Goal: Task Accomplishment & Management: Manage account settings

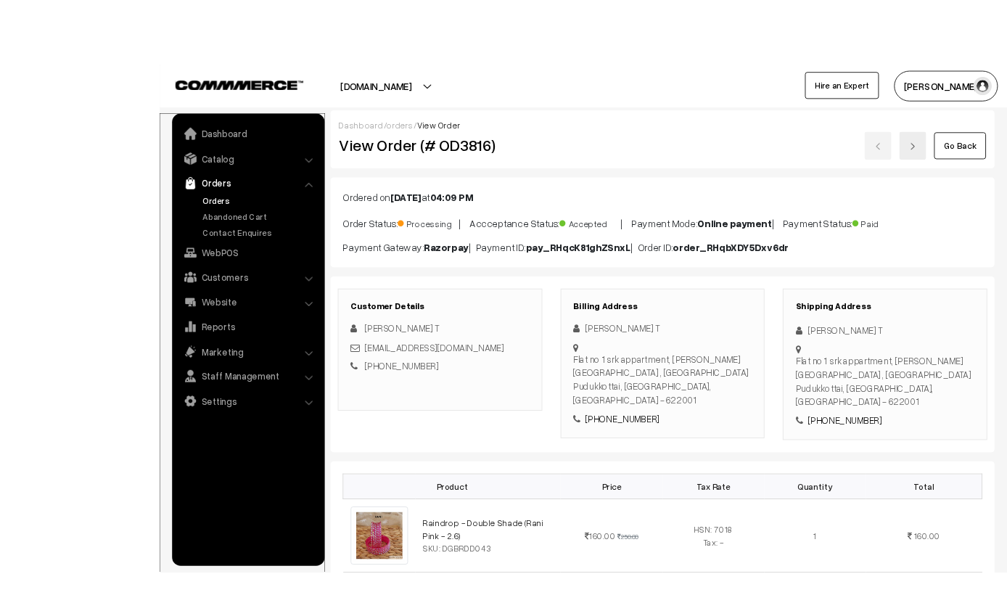
scroll to position [3, 0]
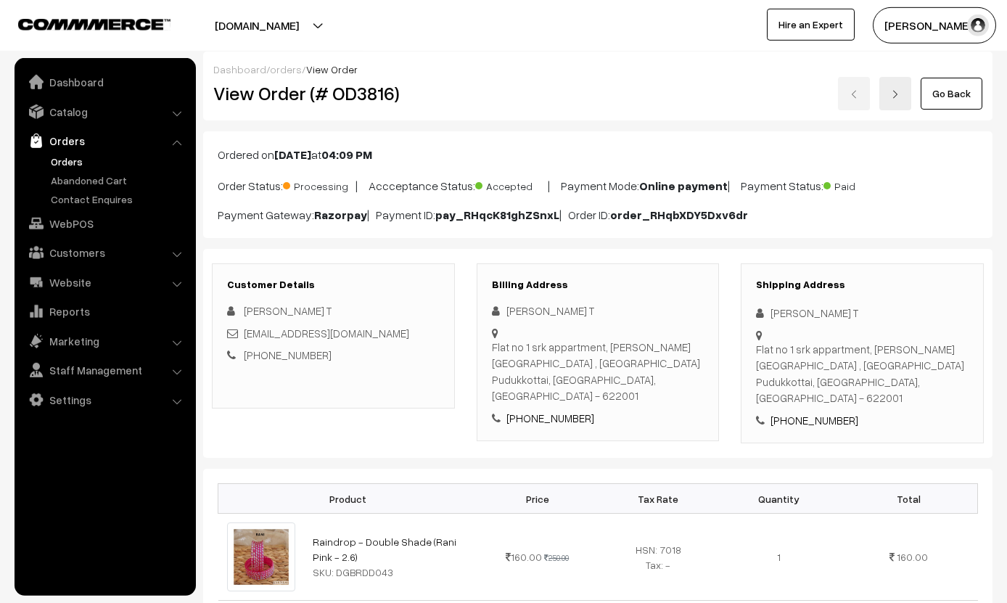
click at [957, 85] on link "Go Back" at bounding box center [952, 94] width 62 height 32
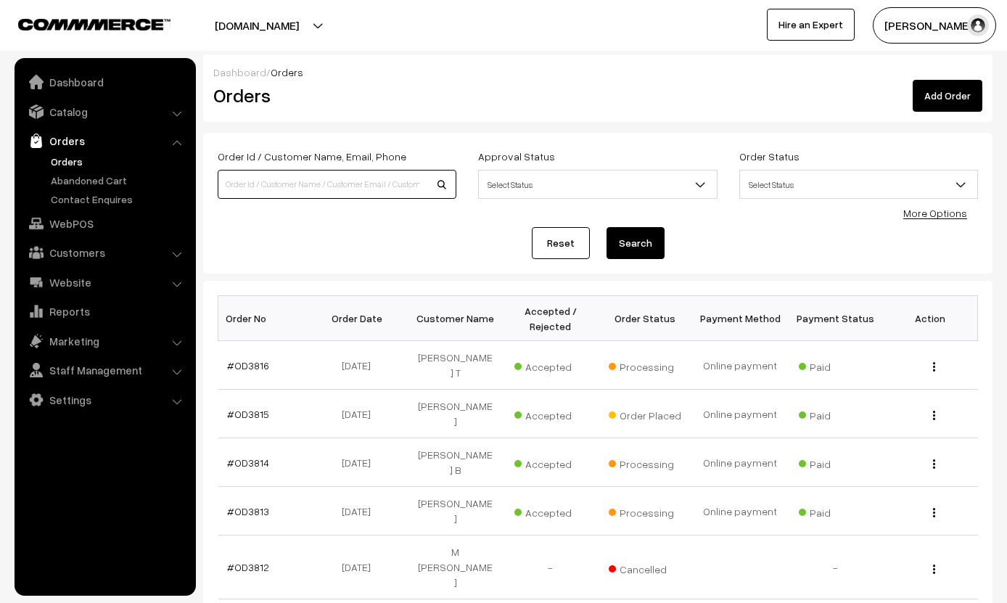
click at [288, 173] on input at bounding box center [337, 184] width 239 height 29
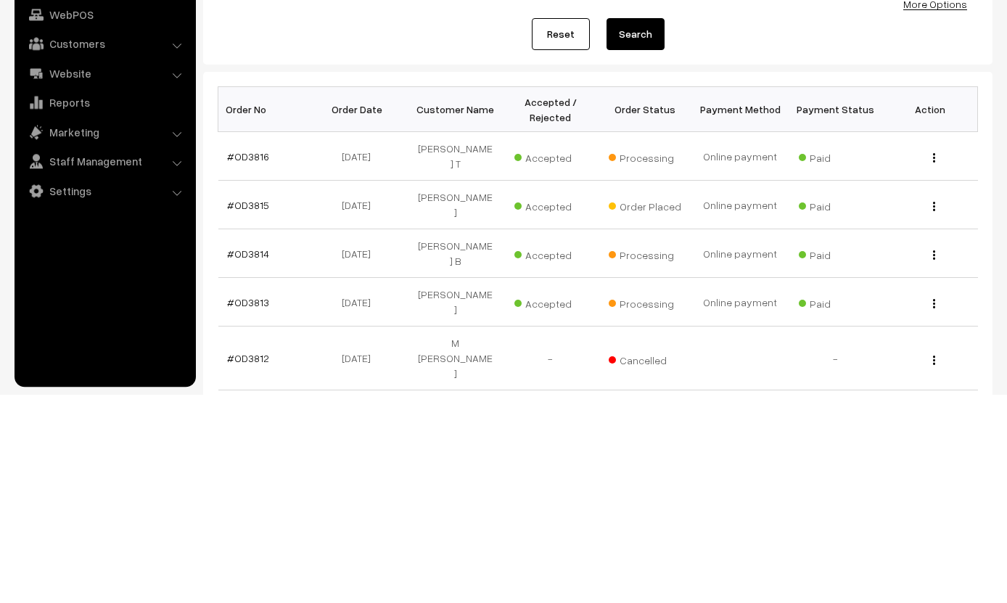
type input "Pu"
click at [931, 438] on td "View" at bounding box center [930, 462] width 95 height 49
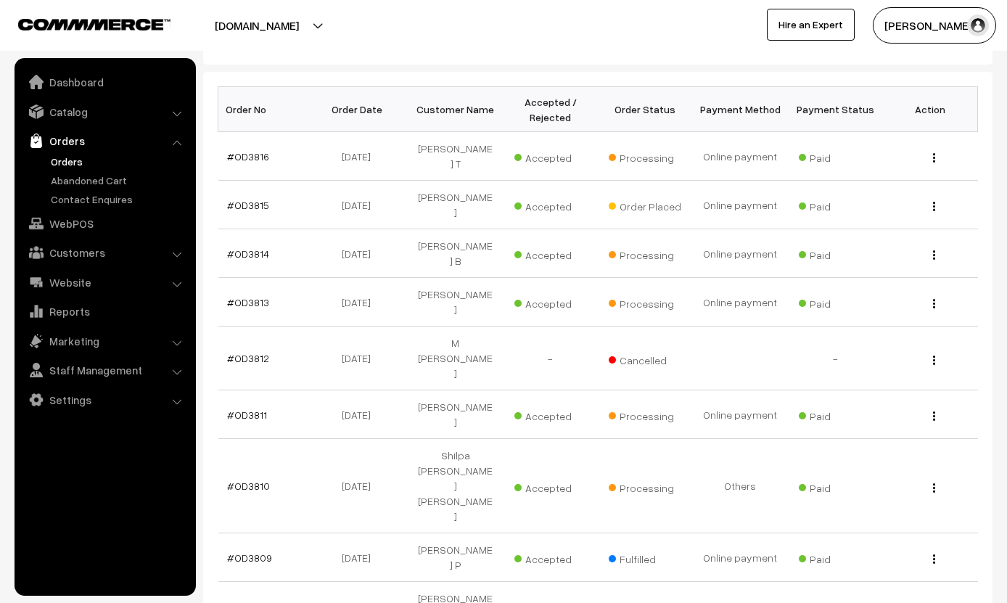
click at [936, 249] on button "button" at bounding box center [935, 255] width 4 height 12
click at [866, 259] on link "View" at bounding box center [869, 275] width 123 height 32
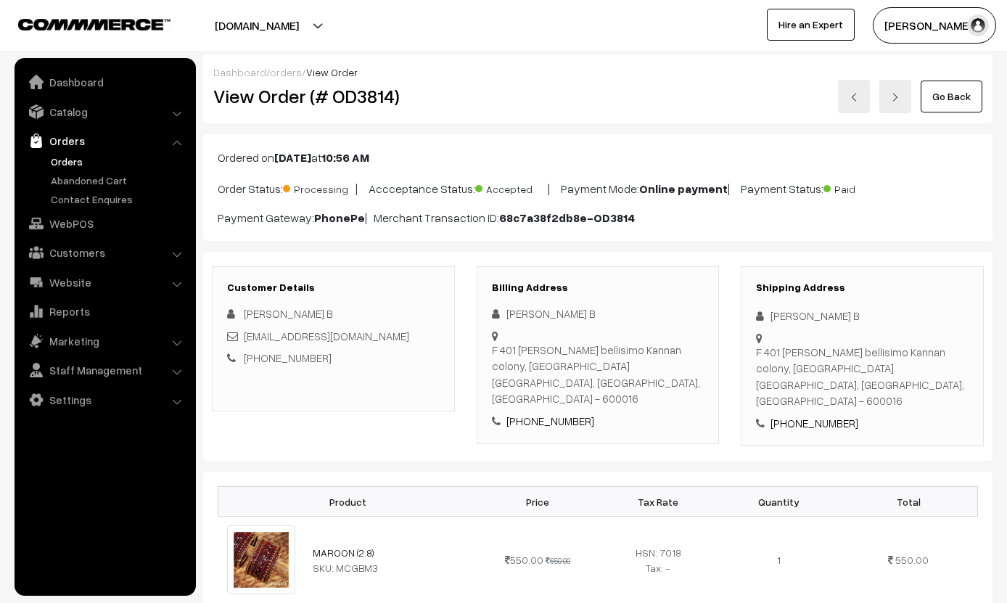
click at [949, 99] on link "Go Back" at bounding box center [952, 97] width 62 height 32
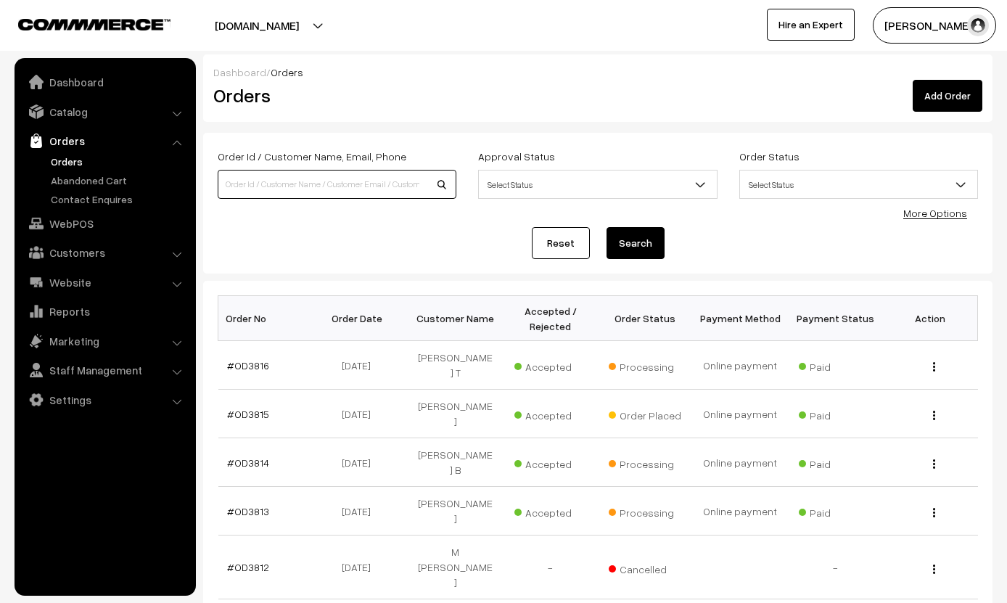
click at [293, 171] on input at bounding box center [337, 184] width 239 height 29
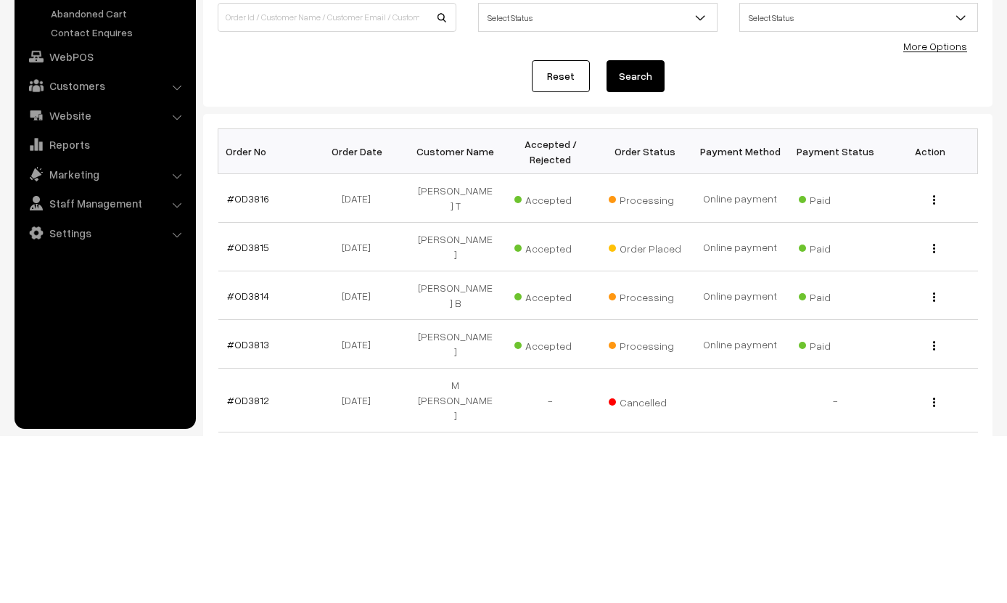
click at [935, 362] on img "button" at bounding box center [934, 366] width 2 height 9
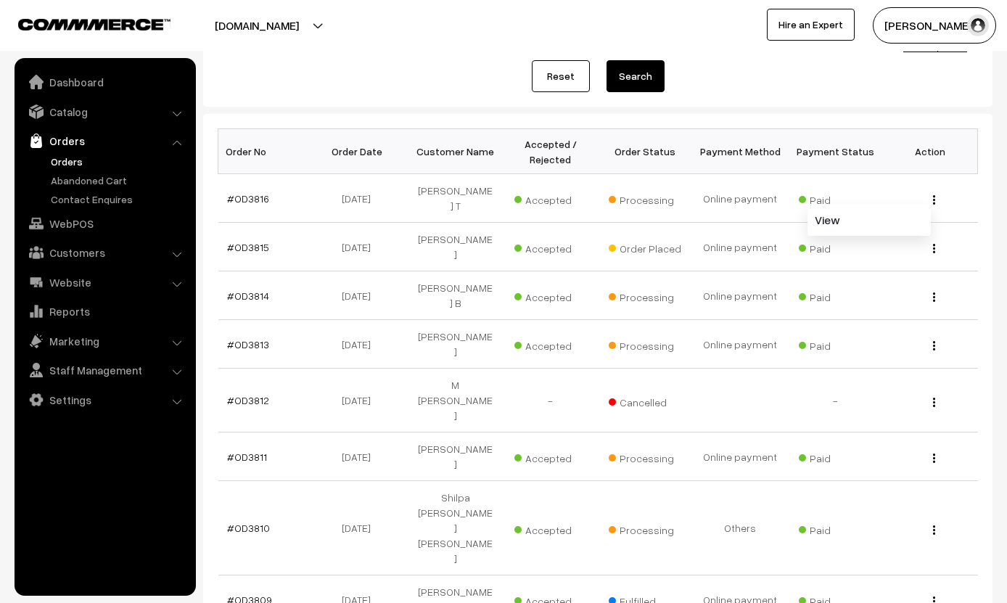
click at [869, 214] on link "View" at bounding box center [869, 220] width 123 height 32
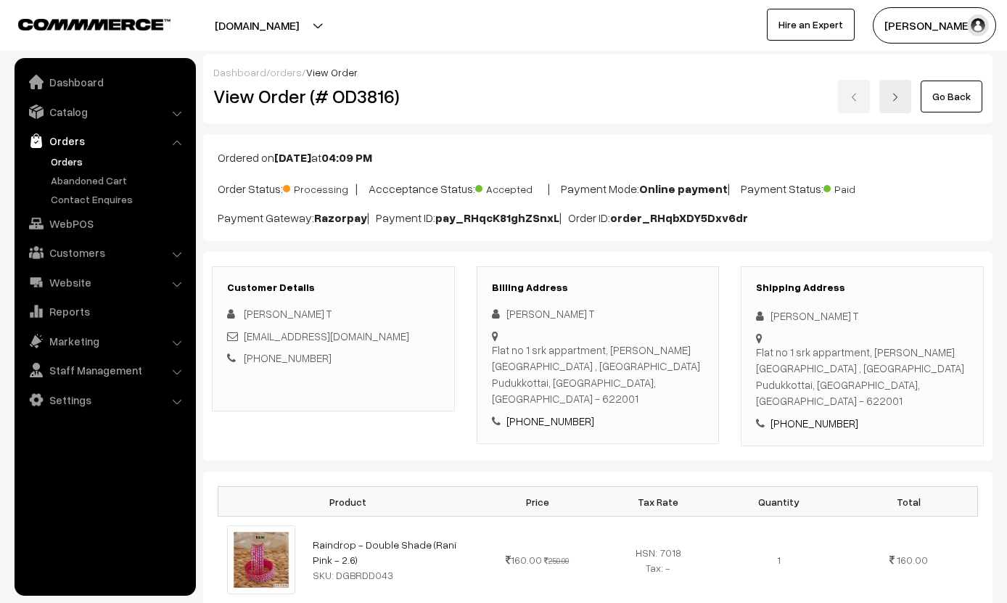
click at [952, 92] on link "Go Back" at bounding box center [952, 97] width 62 height 32
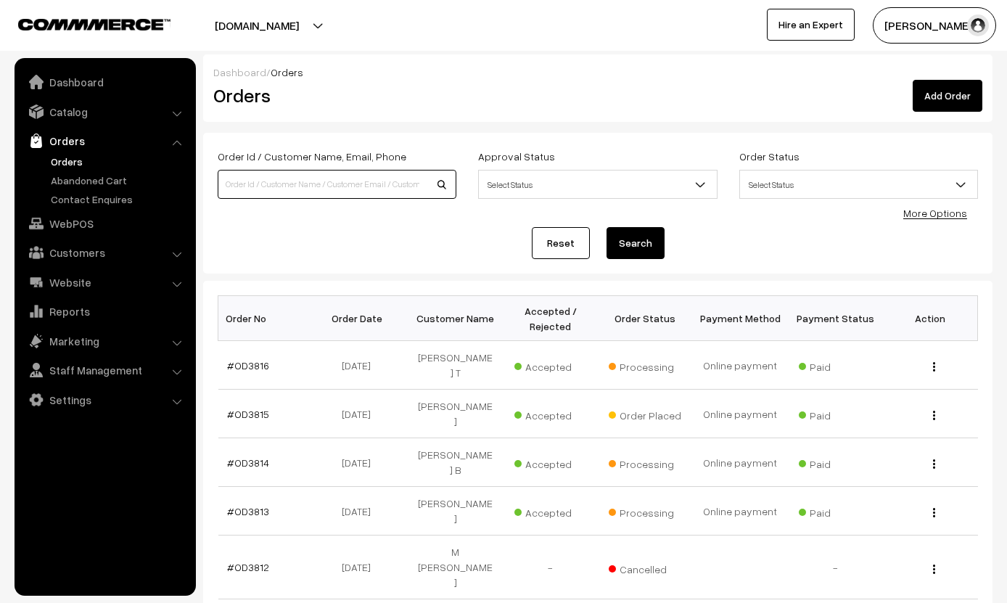
click at [297, 182] on input at bounding box center [337, 184] width 239 height 29
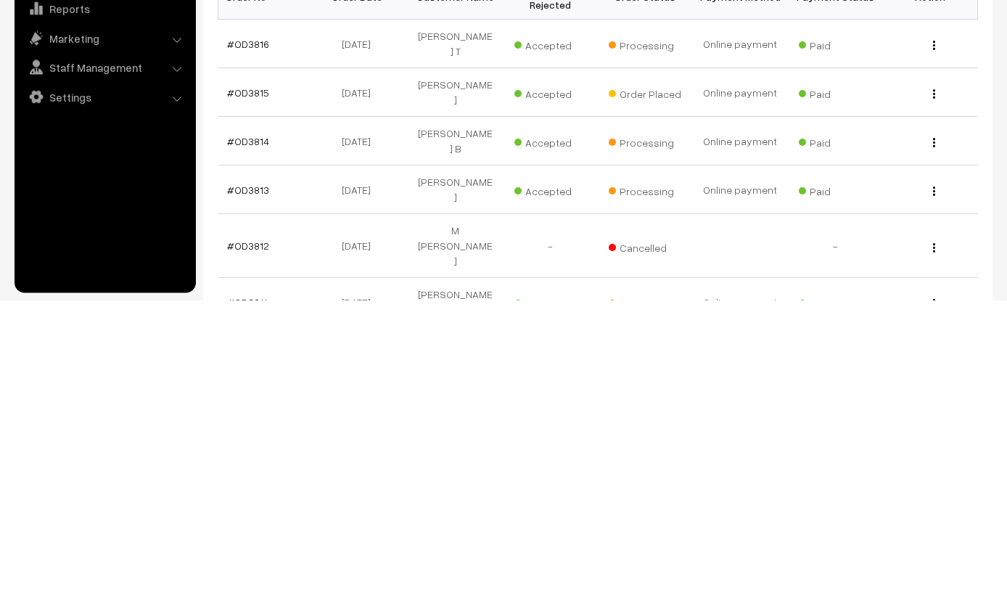
scroll to position [21, 0]
type input "Ala"
click at [933, 600] on img "button" at bounding box center [934, 604] width 2 height 9
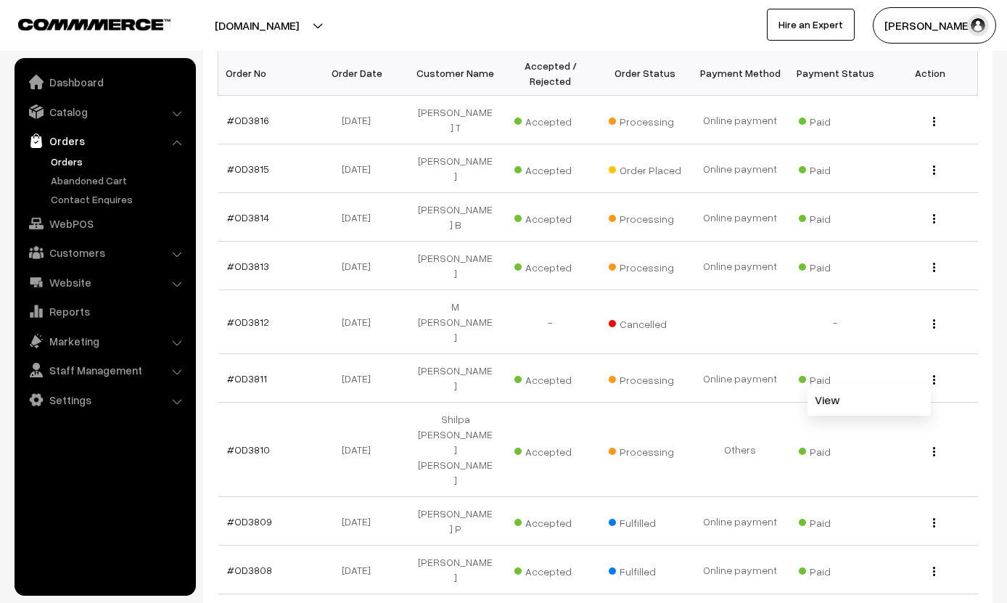
click at [889, 384] on link "View" at bounding box center [869, 400] width 123 height 32
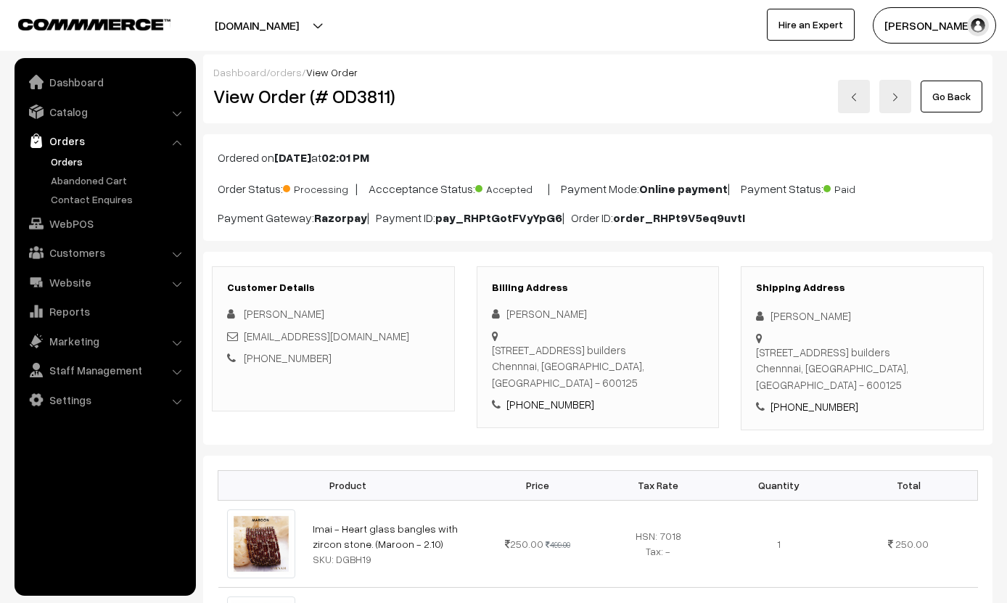
click at [955, 100] on link "Go Back" at bounding box center [952, 97] width 62 height 32
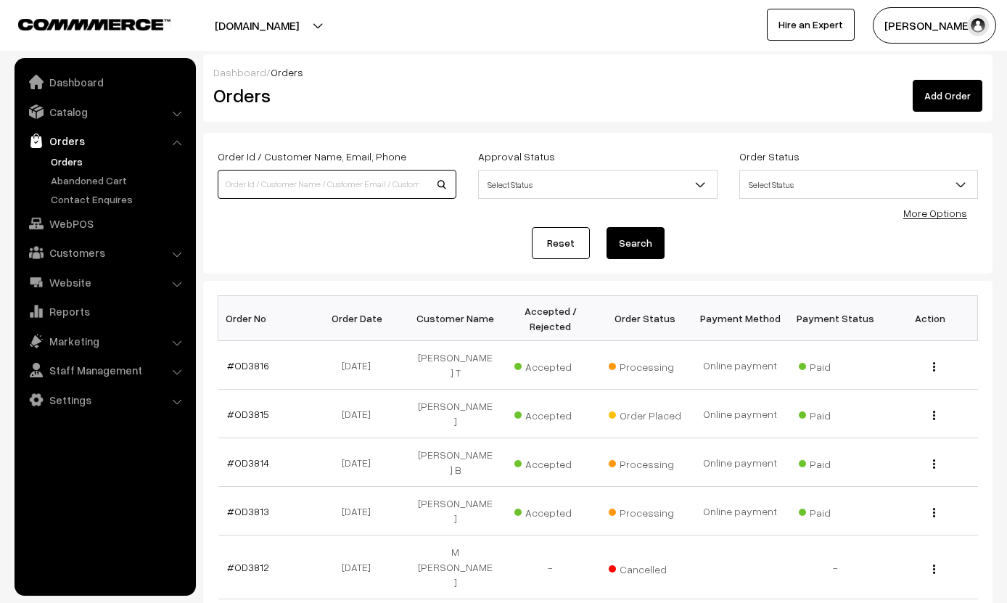
click at [263, 184] on input at bounding box center [337, 184] width 239 height 29
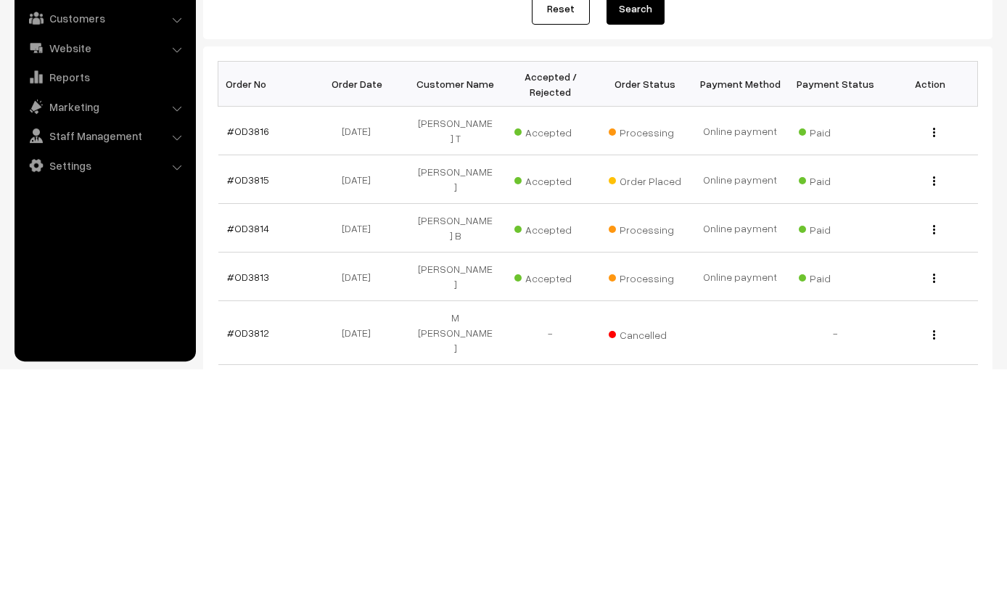
click at [258, 457] on link "#OD3814" at bounding box center [248, 463] width 42 height 12
click at [251, 457] on link "#OD3814" at bounding box center [248, 463] width 42 height 12
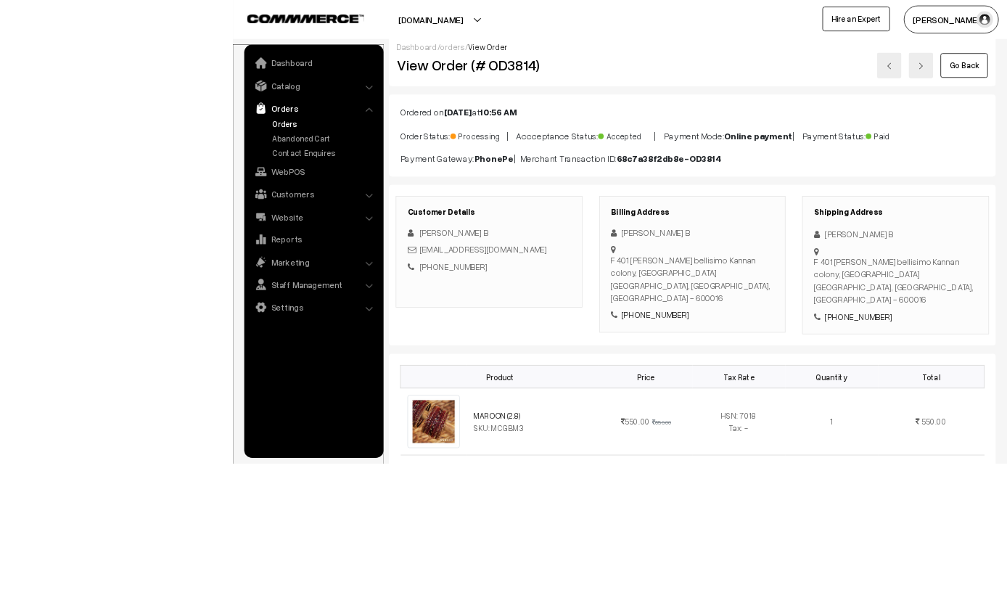
scroll to position [216, 0]
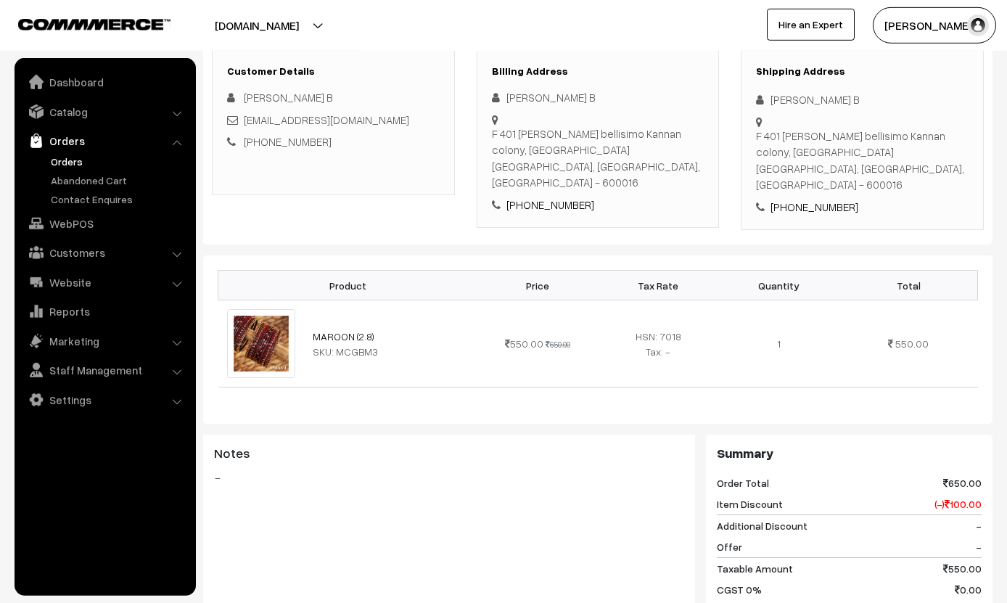
click at [70, 154] on link "Orders" at bounding box center [119, 161] width 144 height 15
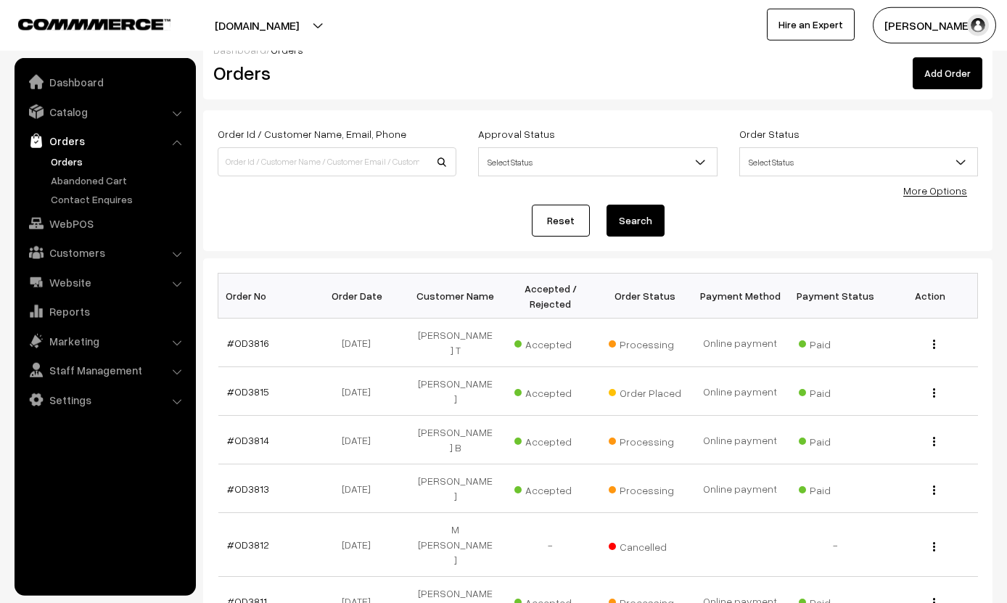
scroll to position [39, 0]
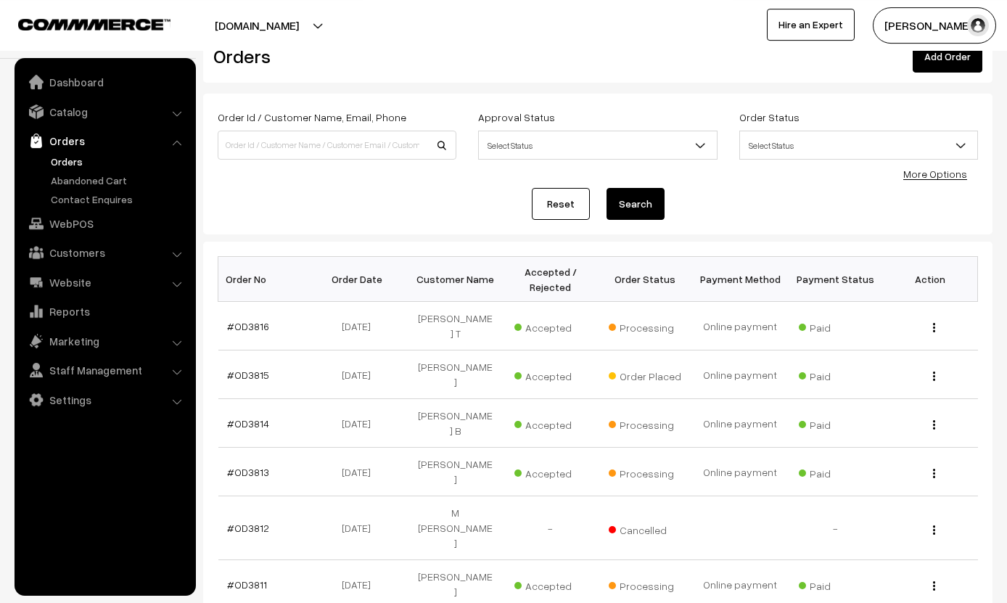
click at [258, 579] on link "#OD3811" at bounding box center [247, 585] width 40 height 12
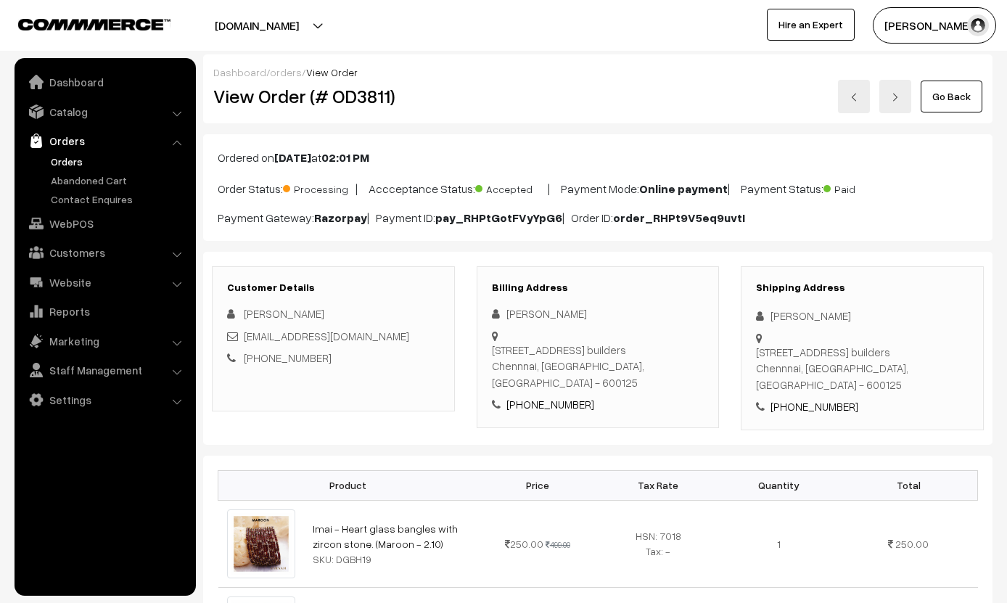
click at [955, 98] on link "Go Back" at bounding box center [952, 97] width 62 height 32
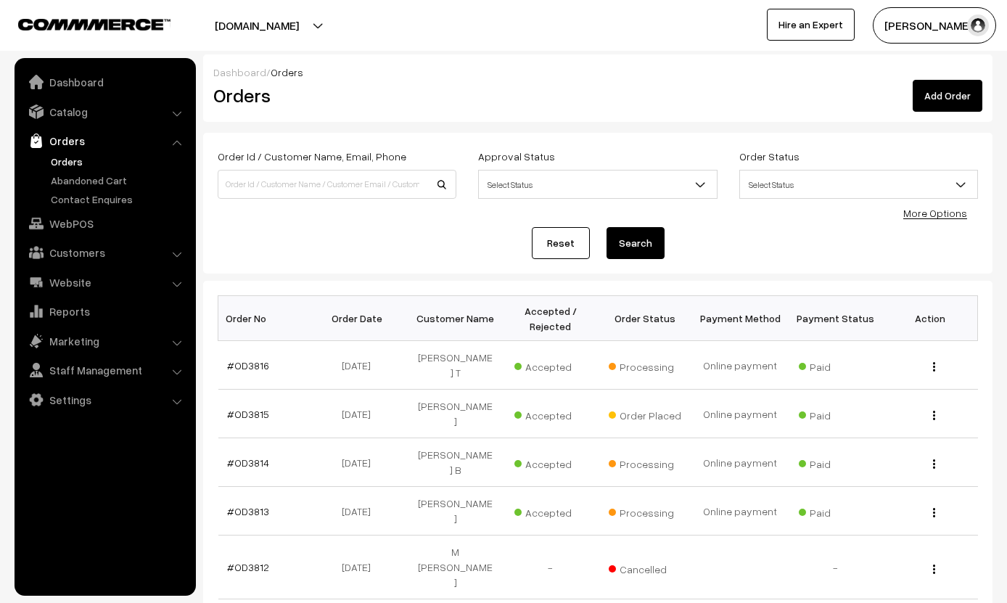
click at [264, 438] on td "#OD3814" at bounding box center [265, 462] width 95 height 49
click at [256, 457] on link "#OD3814" at bounding box center [248, 463] width 42 height 12
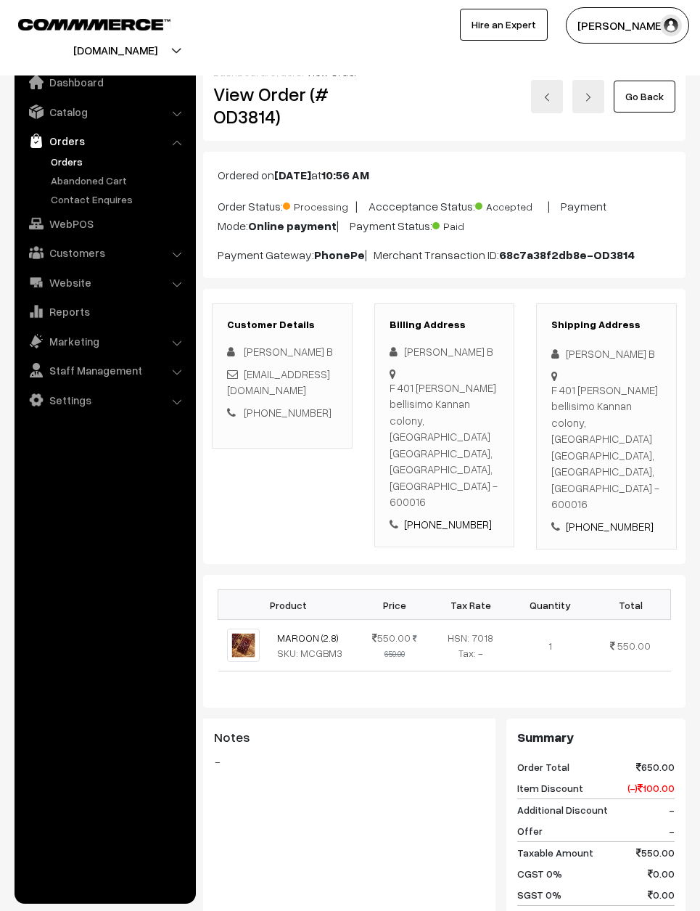
click at [639, 88] on link "Go Back" at bounding box center [645, 97] width 62 height 32
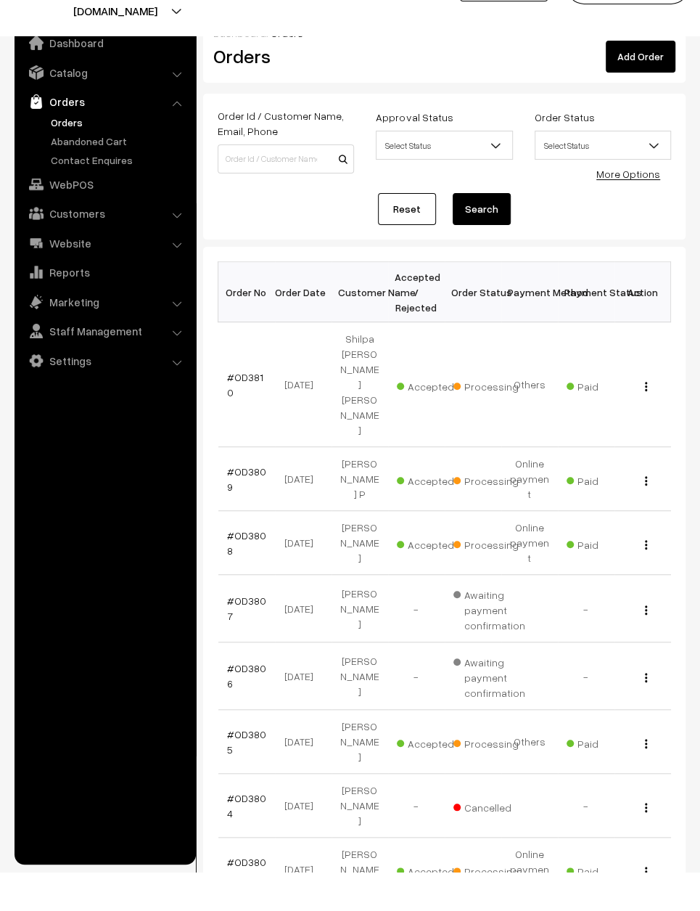
scroll to position [39, 0]
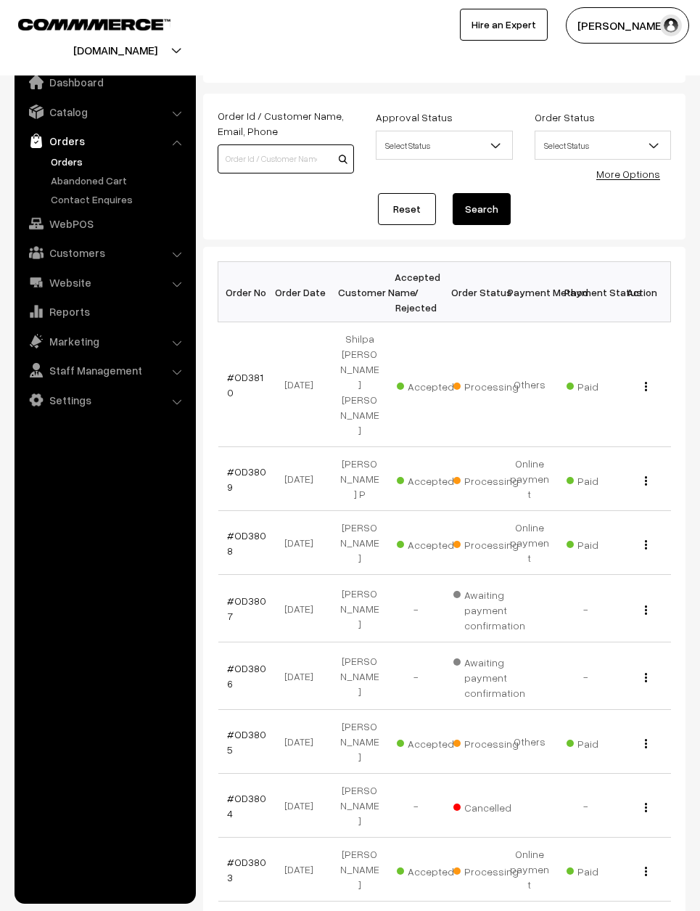
click at [268, 157] on input at bounding box center [286, 158] width 136 height 29
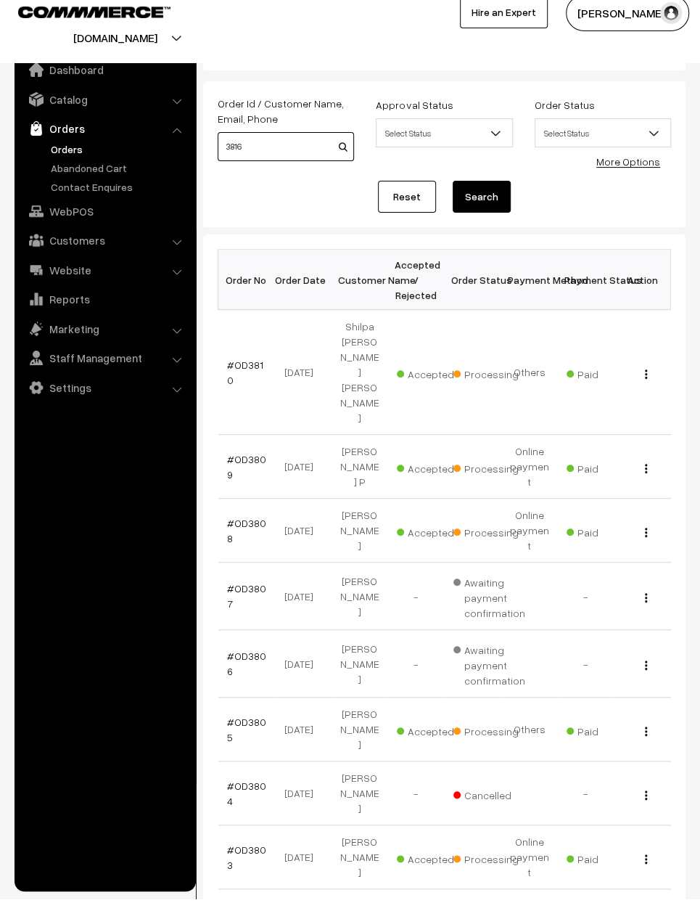
scroll to position [0, 0]
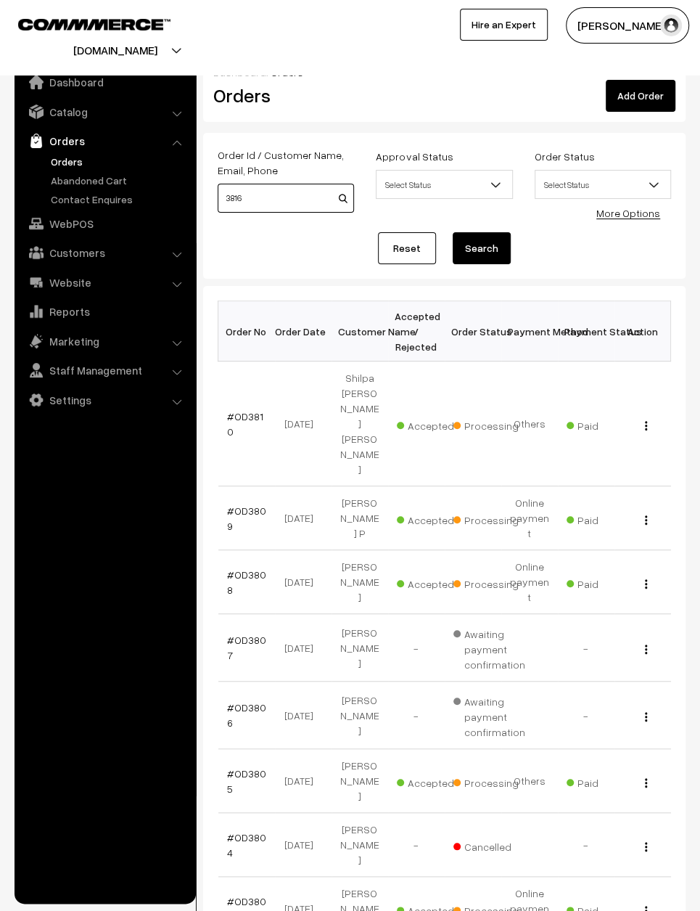
type input "3816"
click at [65, 156] on link "Orders" at bounding box center [119, 161] width 144 height 15
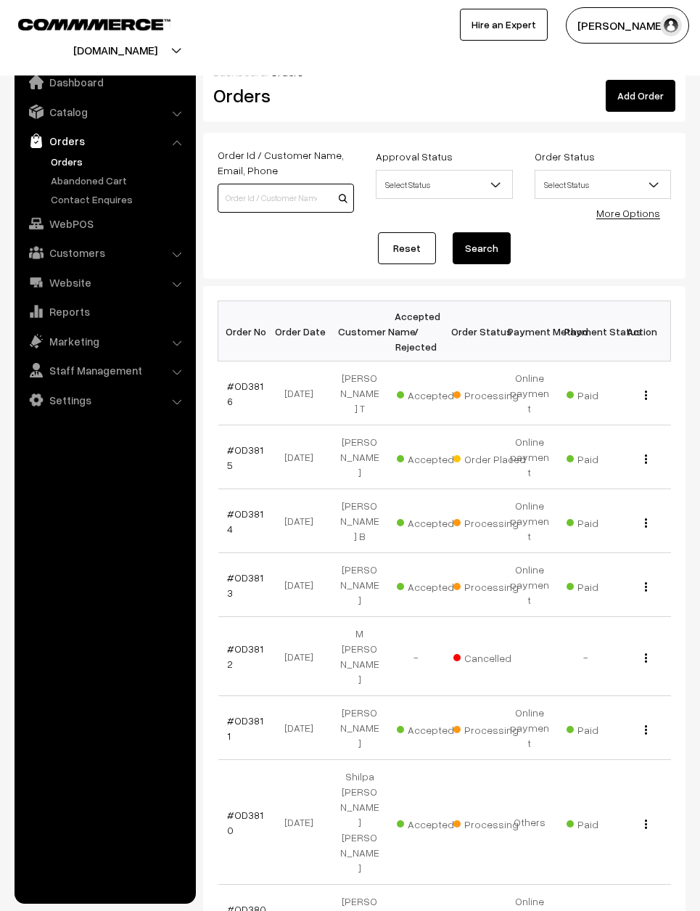
click at [253, 189] on input at bounding box center [286, 198] width 136 height 29
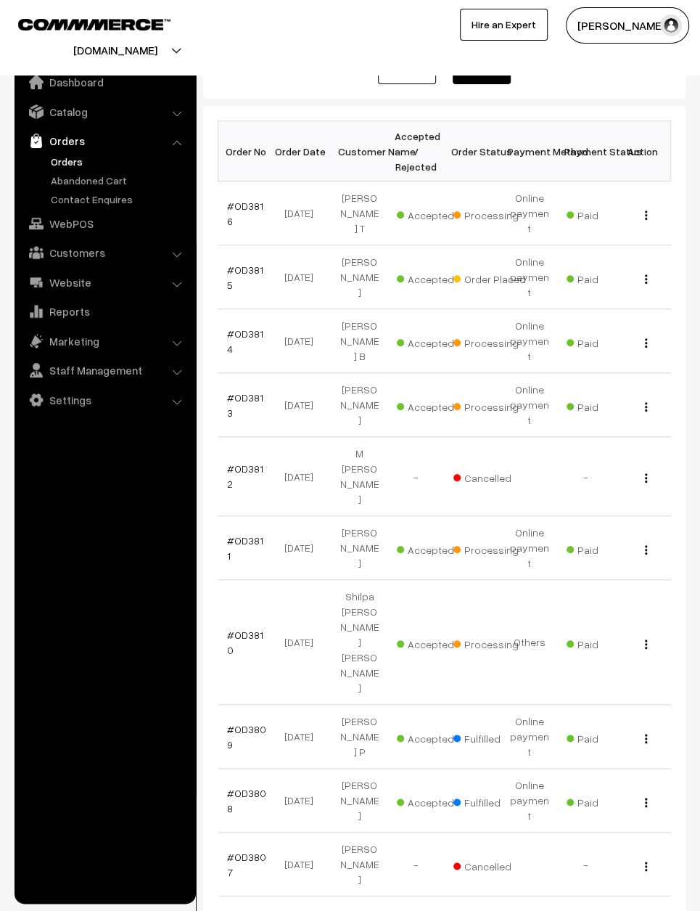
scroll to position [141, 0]
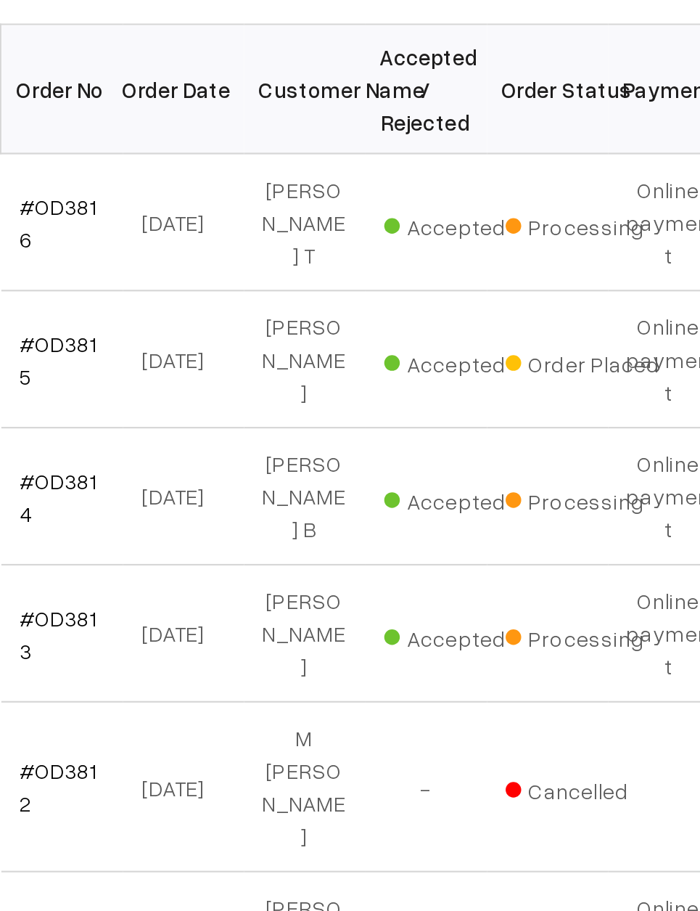
click at [227, 239] on link "#OD3816" at bounding box center [245, 253] width 36 height 28
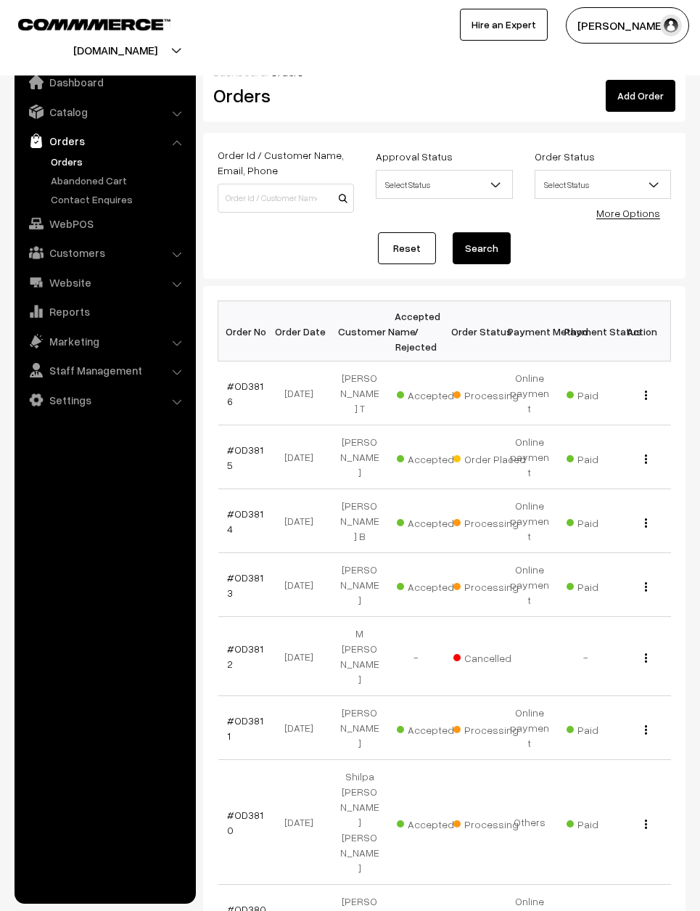
click at [258, 571] on link "#OD3813" at bounding box center [245, 585] width 36 height 28
